Goal: Task Accomplishment & Management: Use online tool/utility

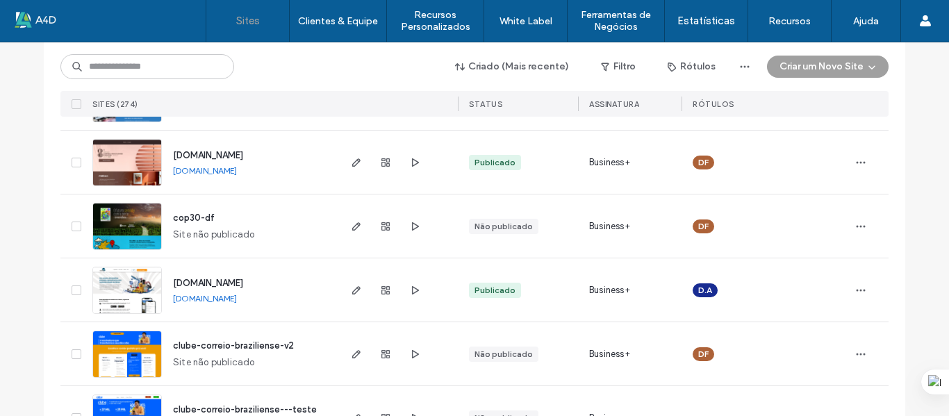
scroll to position [278, 0]
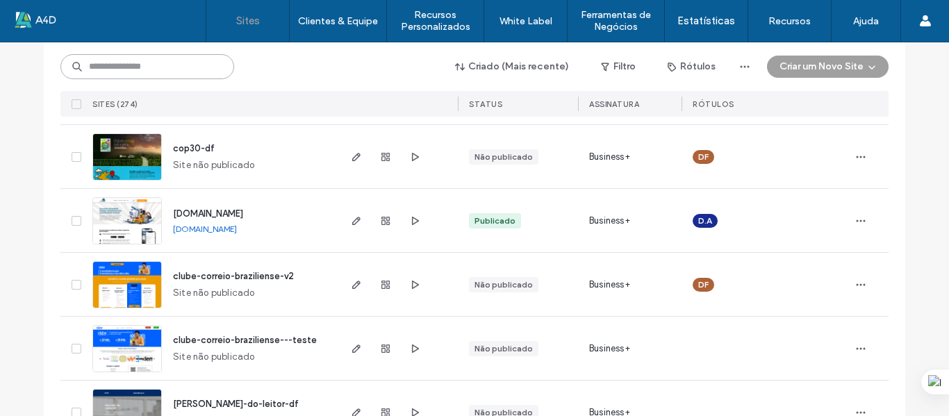
click at [150, 74] on input at bounding box center [147, 66] width 174 height 25
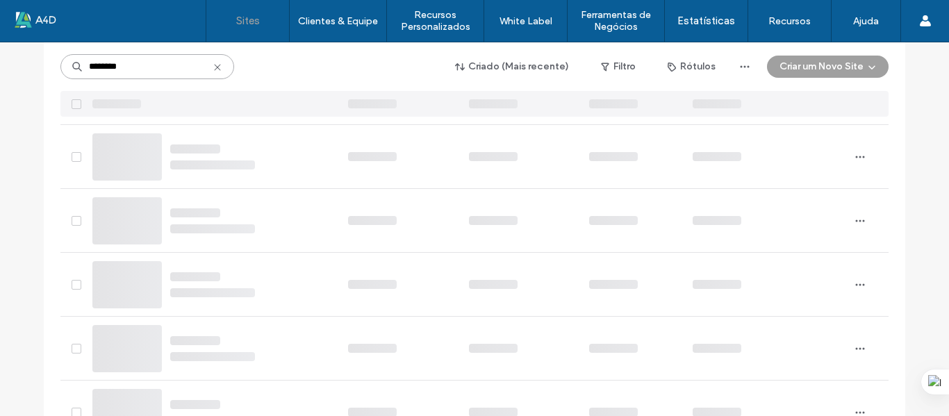
type input "********"
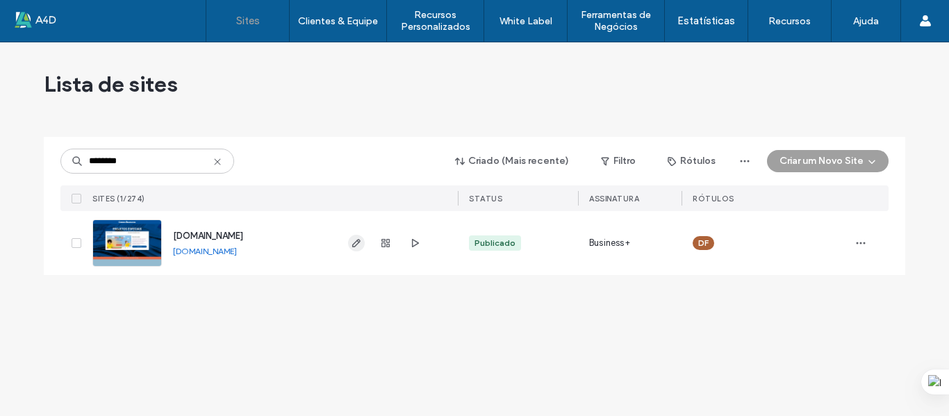
click at [357, 243] on icon "button" at bounding box center [356, 243] width 11 height 11
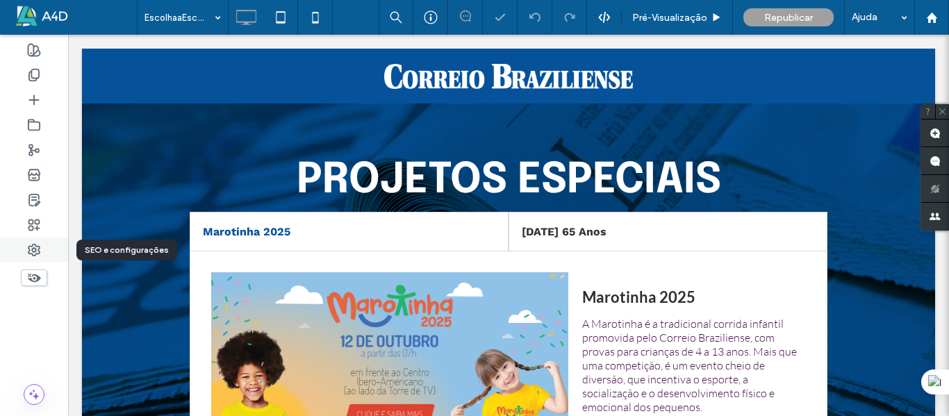
click at [35, 253] on icon at bounding box center [34, 250] width 14 height 14
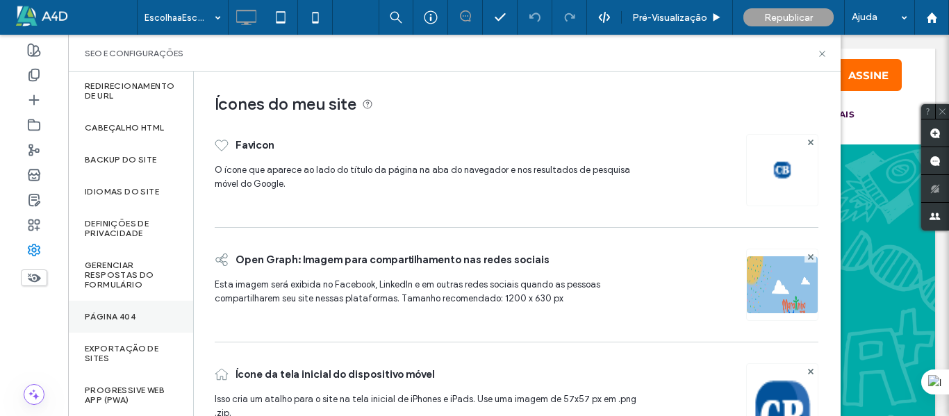
click at [145, 311] on div "Página 404" at bounding box center [130, 317] width 125 height 32
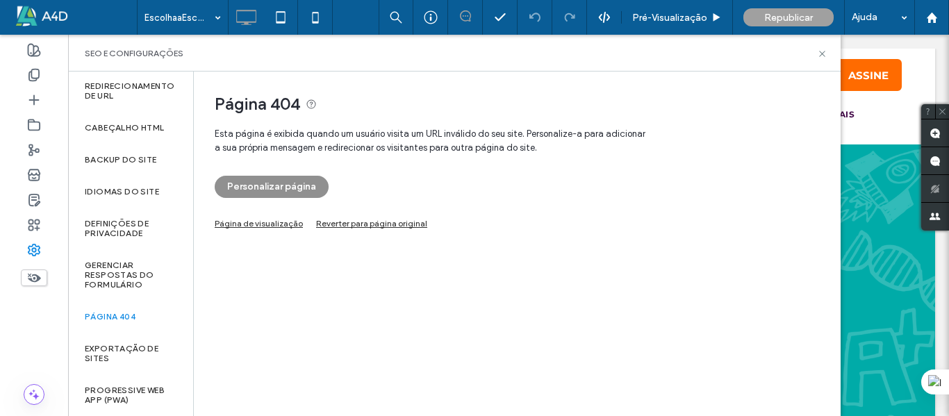
click at [280, 192] on button "Personalizar página" at bounding box center [272, 187] width 114 height 22
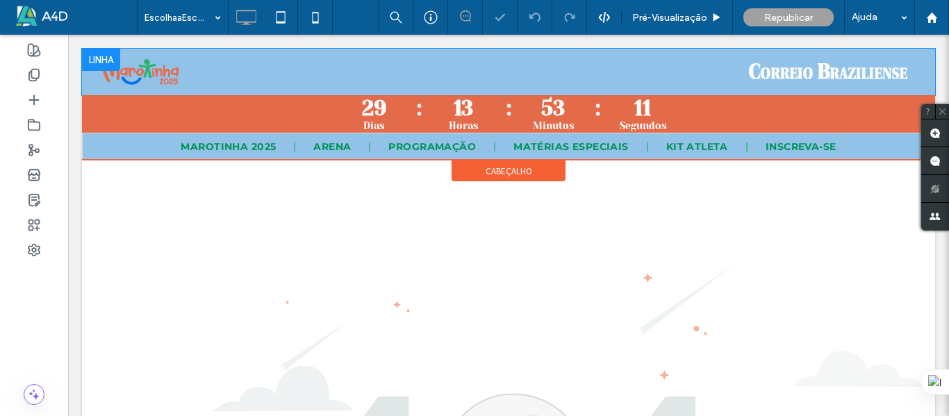
click at [97, 56] on div at bounding box center [101, 60] width 38 height 22
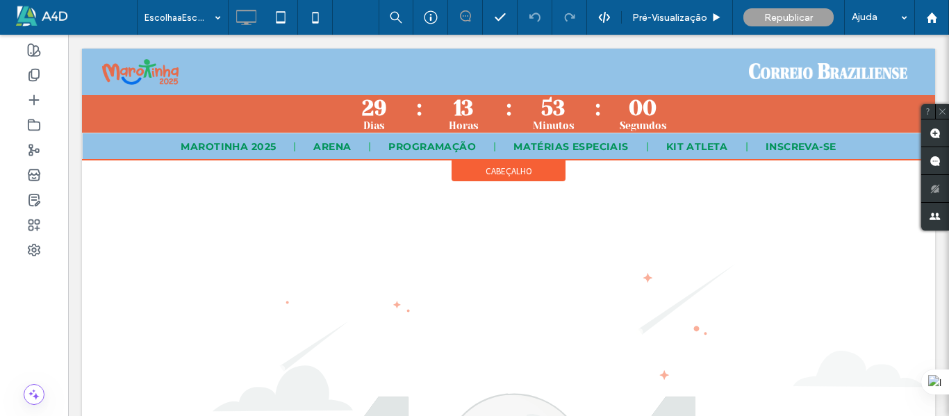
click at [515, 176] on span "cabeçalho" at bounding box center [509, 171] width 47 height 12
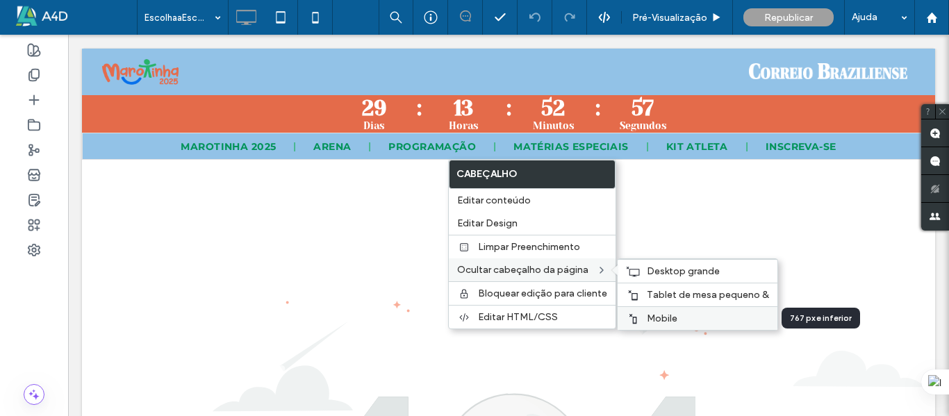
drag, startPoint x: 665, startPoint y: 317, endPoint x: 549, endPoint y: 260, distance: 129.3
click at [665, 317] on span "Mobile" at bounding box center [662, 319] width 31 height 12
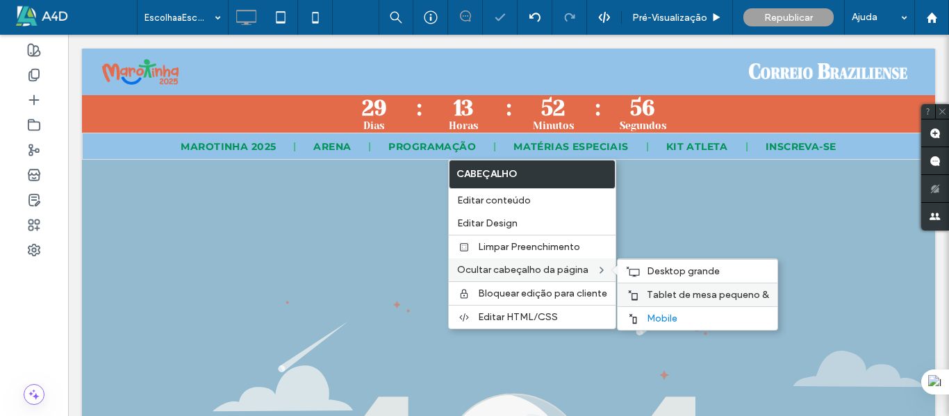
drag, startPoint x: 657, startPoint y: 299, endPoint x: 566, endPoint y: 255, distance: 101.0
click at [657, 299] on span "Tablet de mesa pequeno &" at bounding box center [708, 295] width 122 height 12
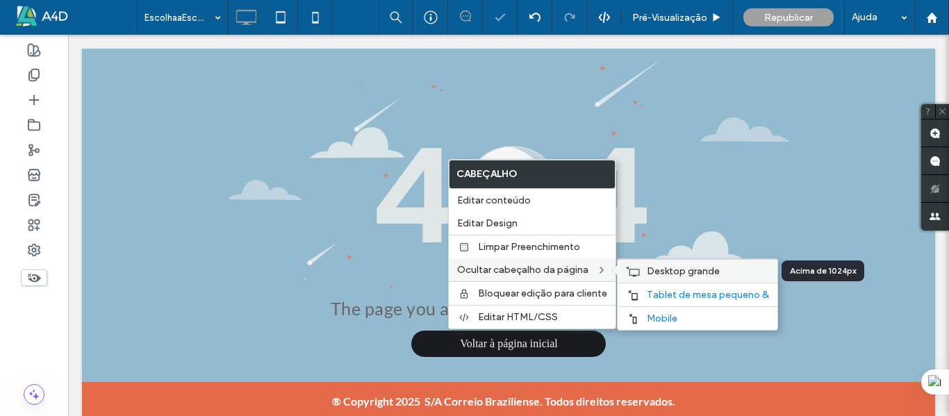
drag, startPoint x: 645, startPoint y: 275, endPoint x: 568, endPoint y: 238, distance: 85.8
click at [647, 275] on span "Desktop grande" at bounding box center [683, 271] width 73 height 12
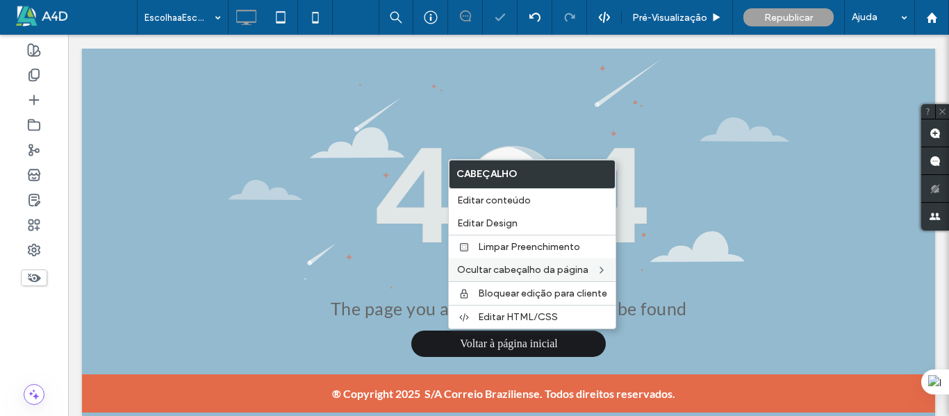
click at [782, 131] on img at bounding box center [509, 174] width 561 height 230
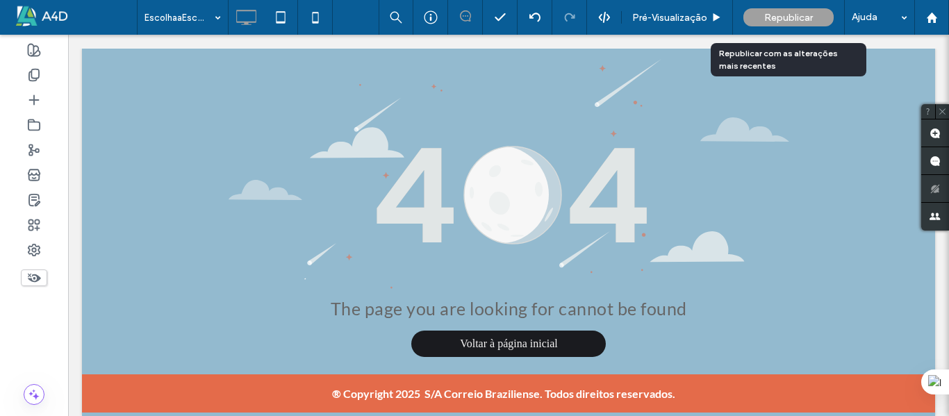
click at [778, 15] on span "Republicar" at bounding box center [788, 18] width 49 height 12
